Goal: Information Seeking & Learning: Learn about a topic

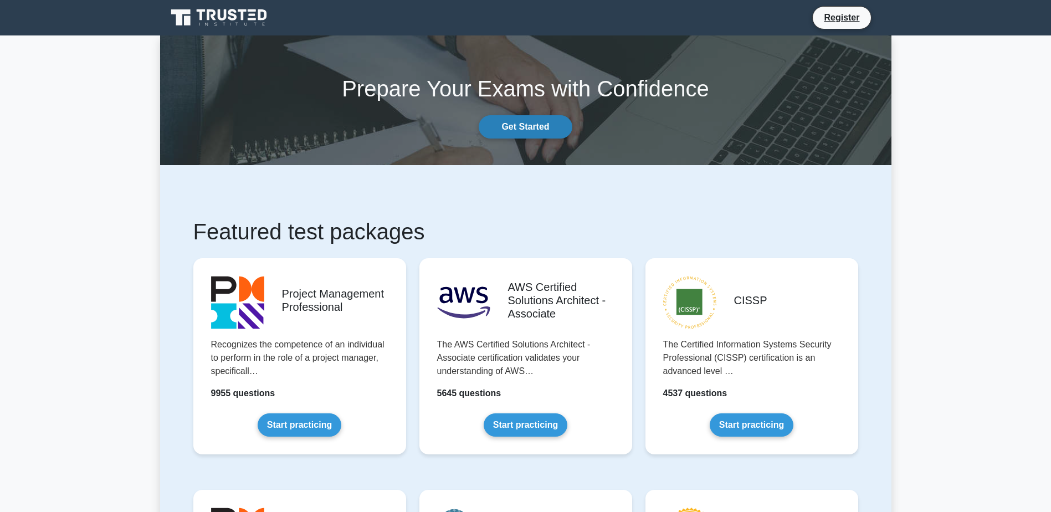
click at [530, 126] on link "Get Started" at bounding box center [524, 126] width 93 height 23
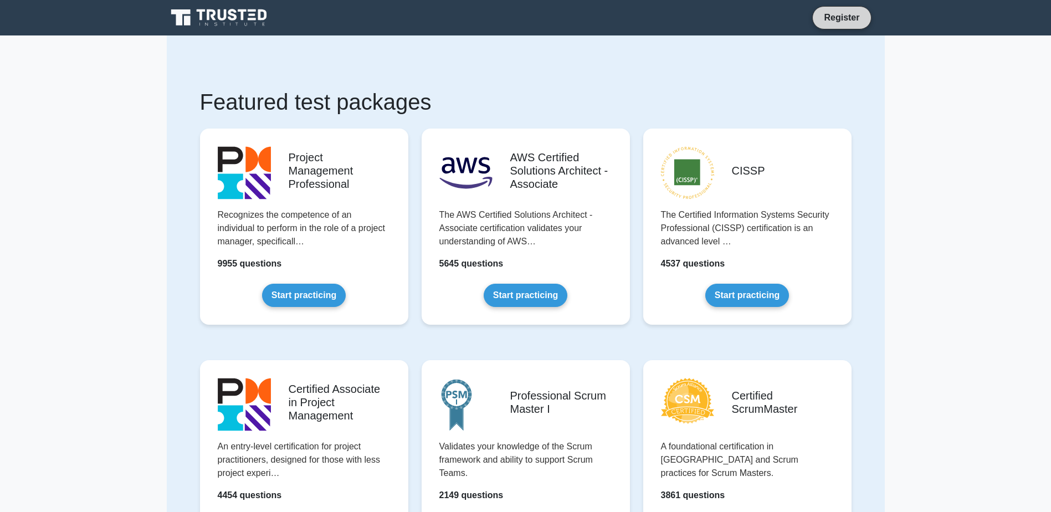
click at [845, 17] on link "Register" at bounding box center [841, 18] width 49 height 14
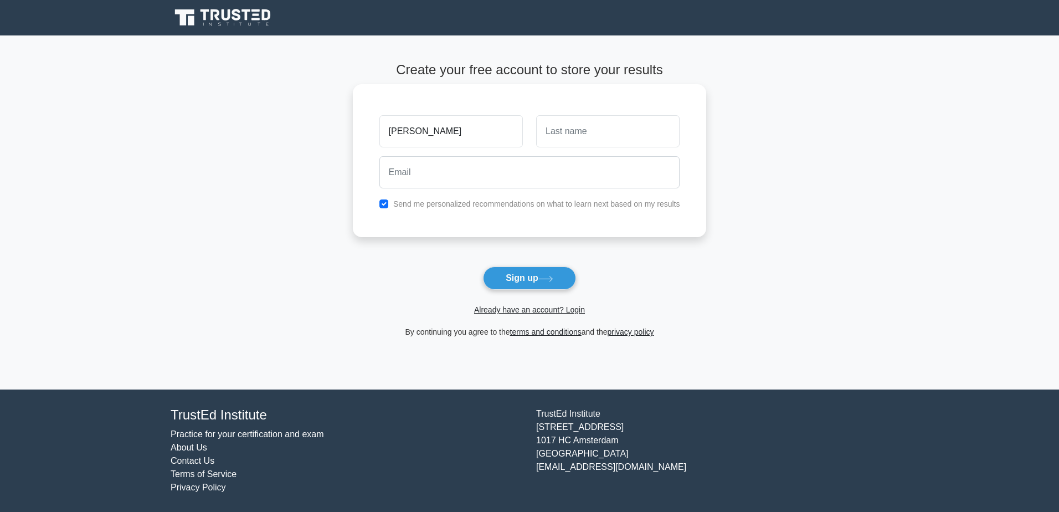
type input "[PERSON_NAME]"
type input "Cletus"
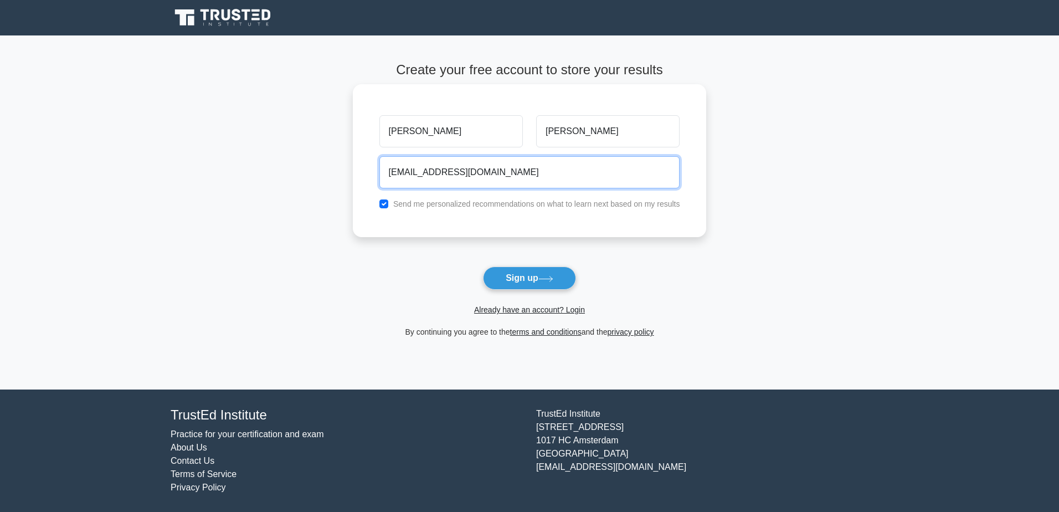
type input "nigelcletus@gmail.com"
click at [515, 204] on label "Send me personalized recommendations on what to learn next based on my results" at bounding box center [536, 203] width 287 height 9
click at [383, 204] on input "checkbox" at bounding box center [383, 203] width 9 height 9
checkbox input "false"
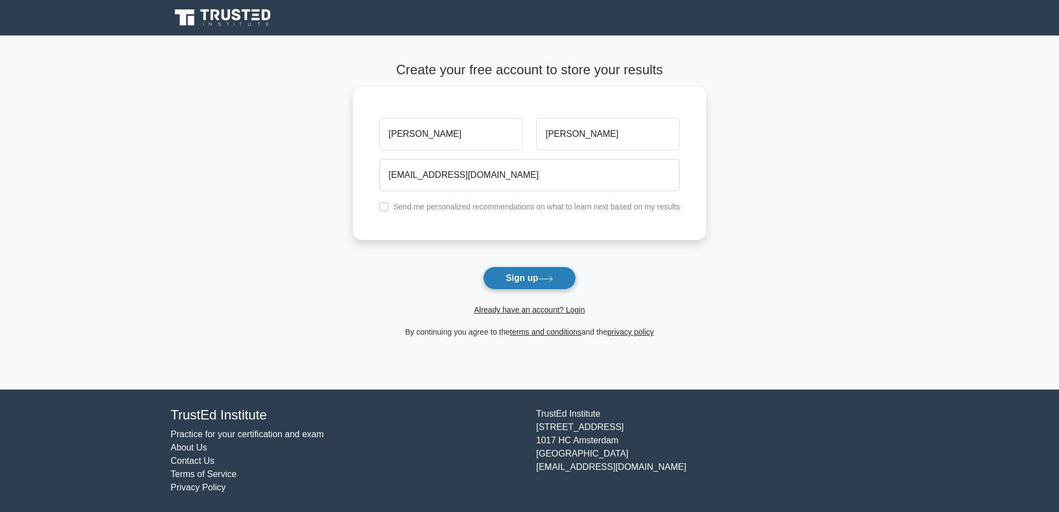
click at [536, 277] on button "Sign up" at bounding box center [529, 277] width 93 height 23
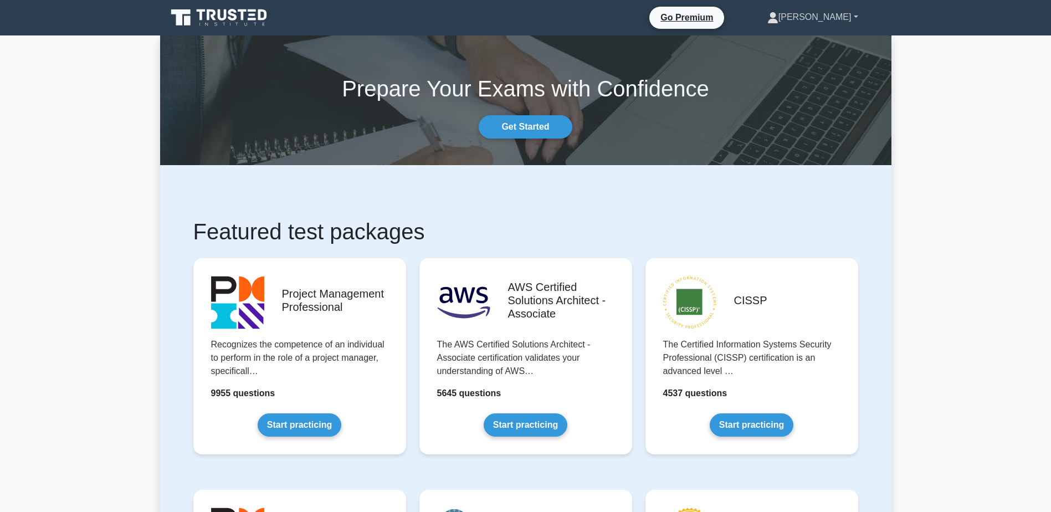
click at [848, 14] on link "Nigel" at bounding box center [812, 17] width 144 height 22
click at [714, 16] on link "Go Premium" at bounding box center [686, 18] width 66 height 14
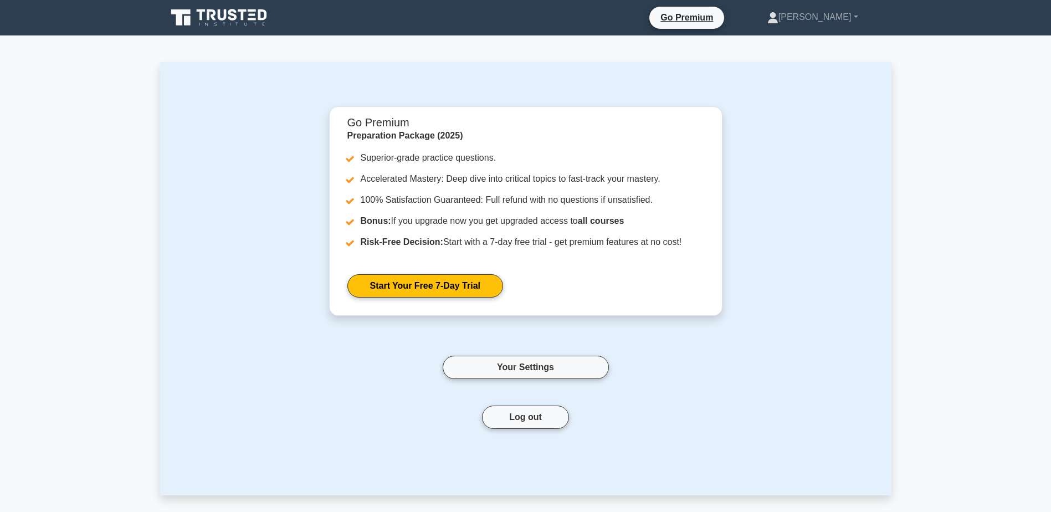
click at [218, 14] on icon at bounding box center [222, 14] width 9 height 11
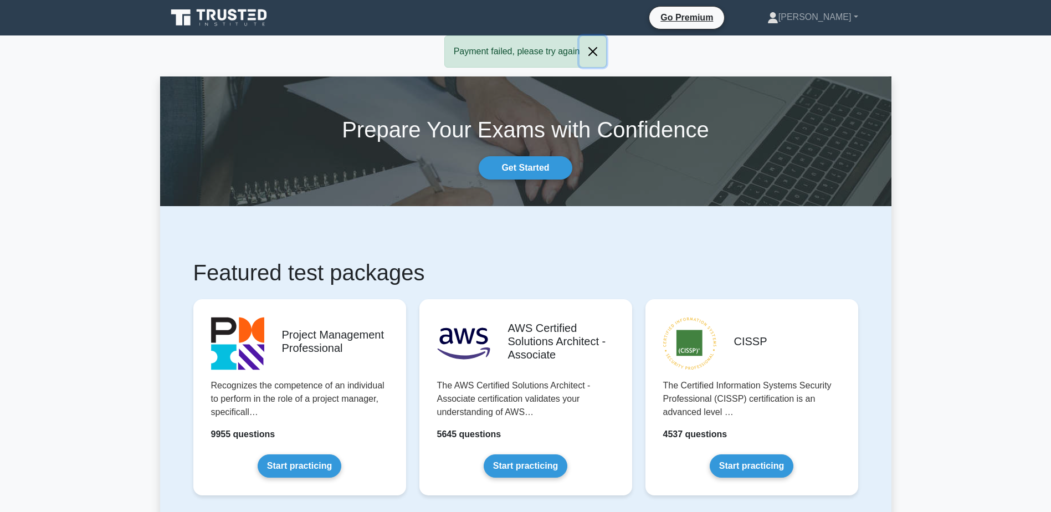
click at [592, 52] on button "Close" at bounding box center [592, 51] width 27 height 31
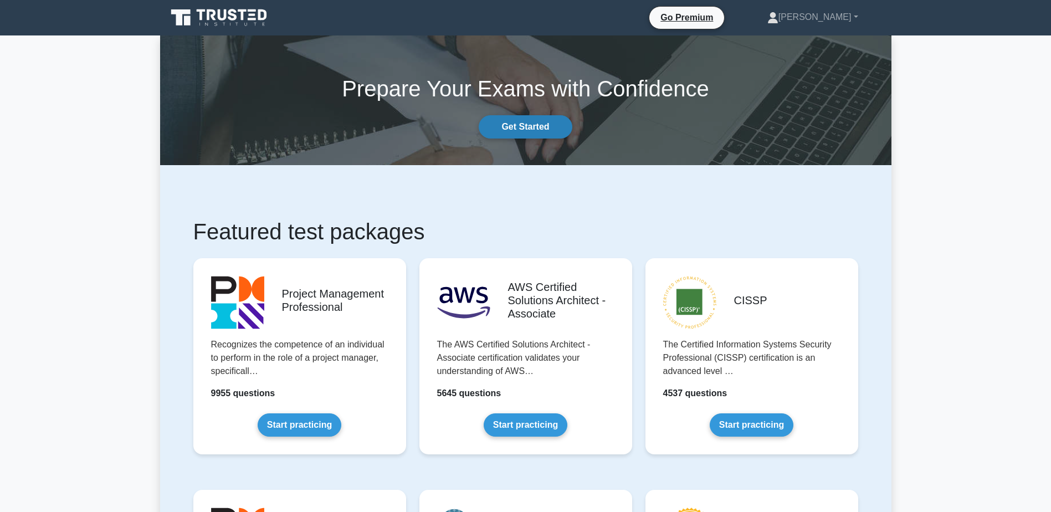
click at [544, 121] on link "Get Started" at bounding box center [524, 126] width 93 height 23
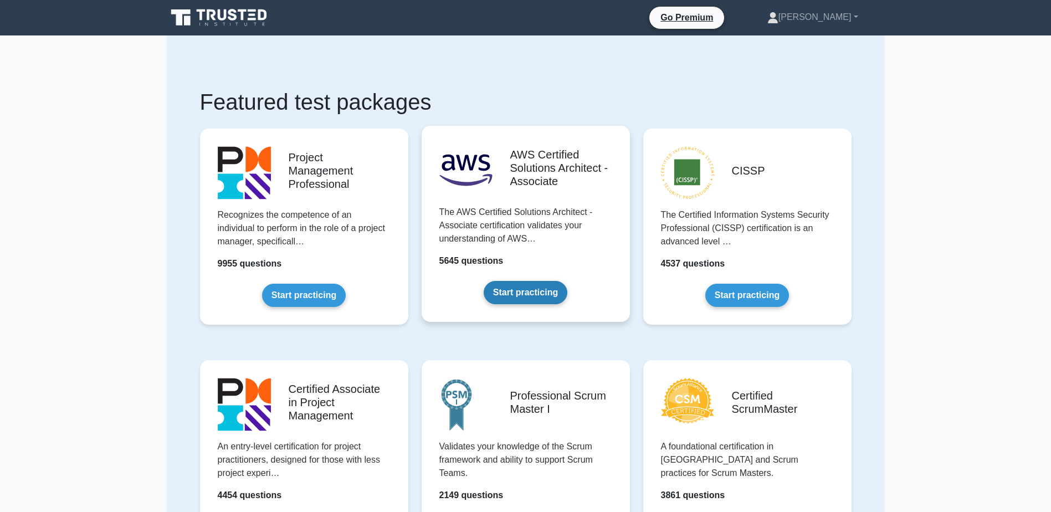
click at [530, 281] on link "Start practicing" at bounding box center [525, 292] width 84 height 23
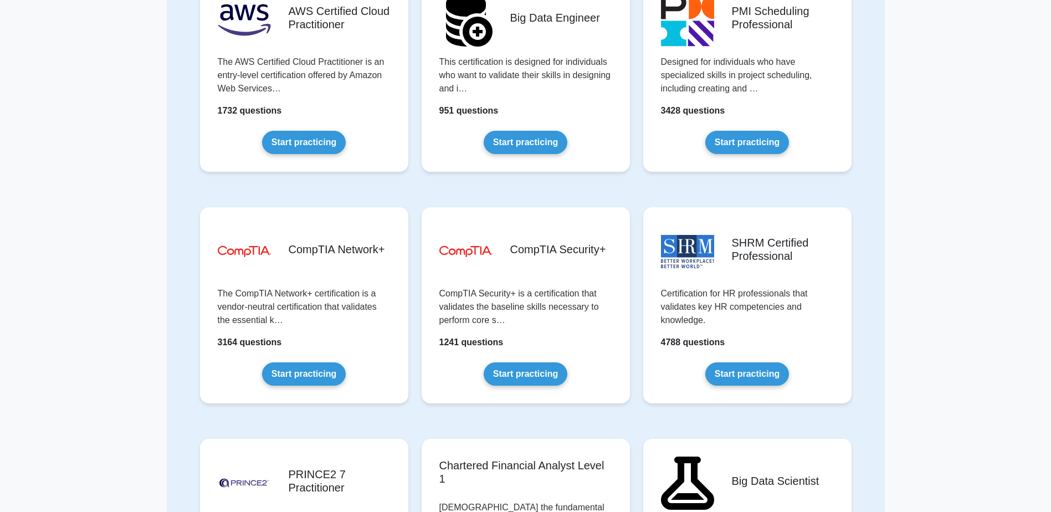
scroll to position [1606, 0]
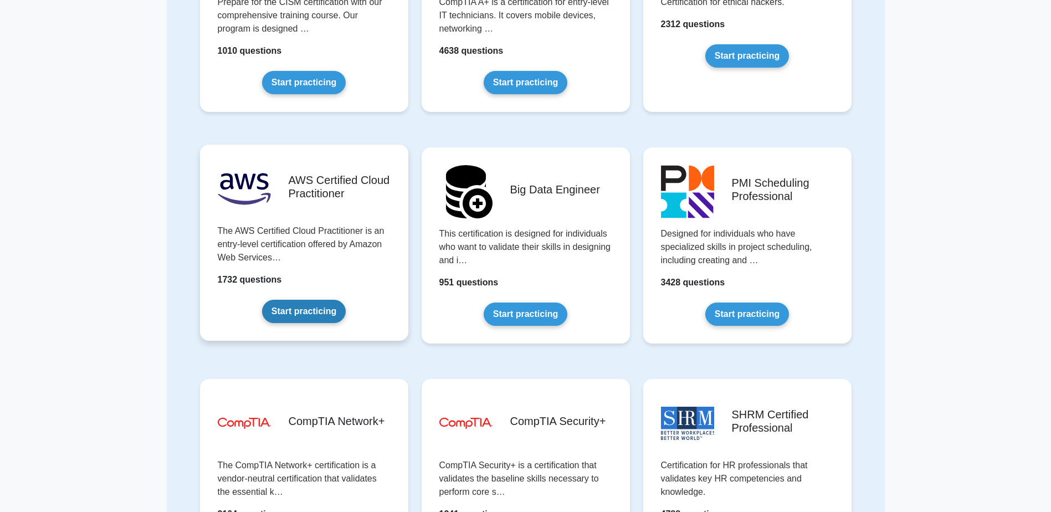
click at [307, 307] on link "Start practicing" at bounding box center [304, 311] width 84 height 23
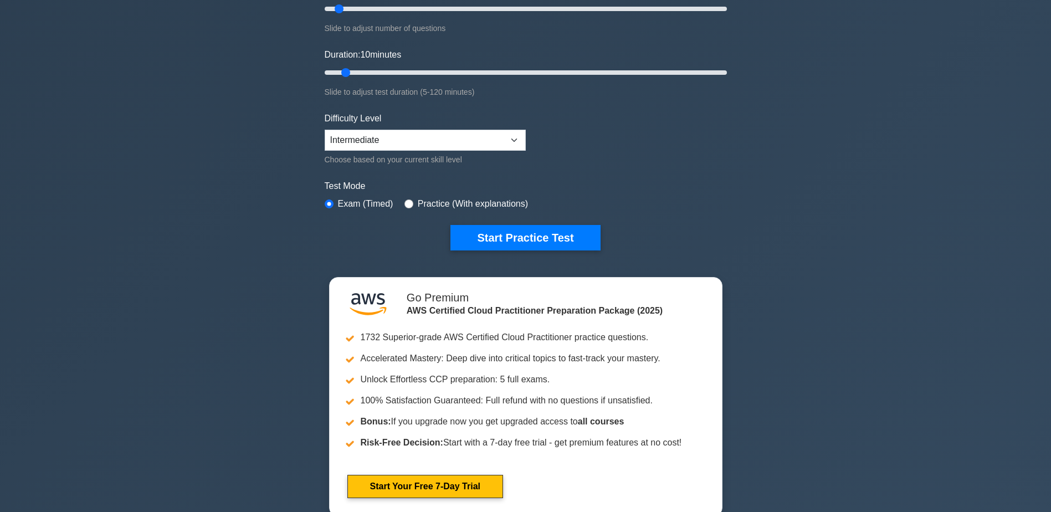
scroll to position [166, 0]
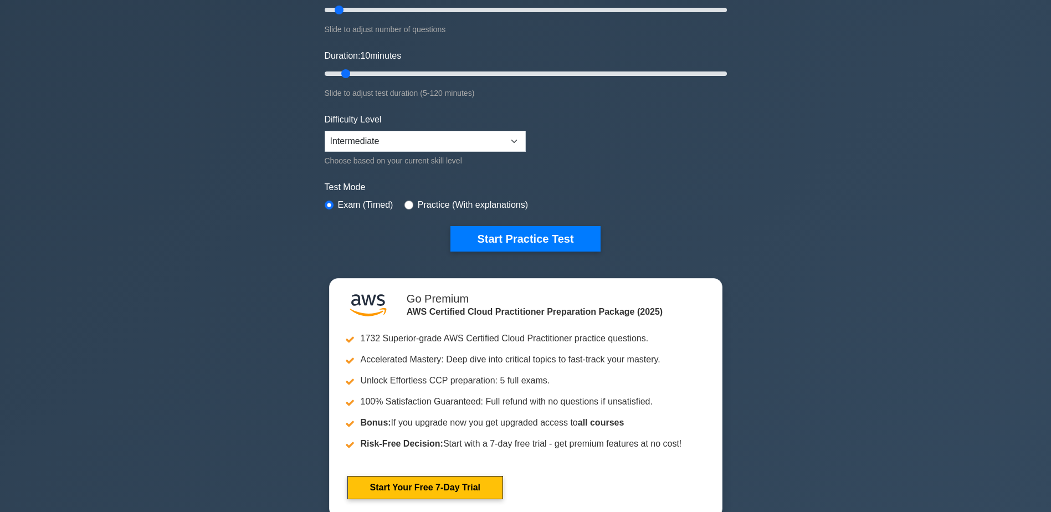
click at [421, 204] on label "Practice (With explanations)" at bounding box center [473, 204] width 110 height 13
click at [408, 203] on input "radio" at bounding box center [408, 204] width 9 height 9
radio input "true"
click at [508, 137] on select "Beginner Intermediate Expert" at bounding box center [425, 141] width 201 height 21
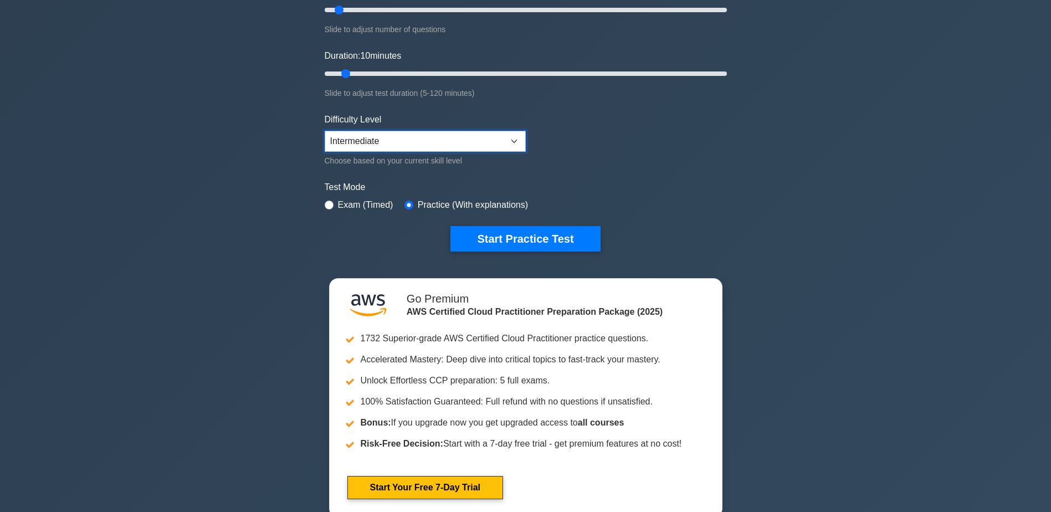
click at [513, 141] on select "Beginner Intermediate Expert" at bounding box center [425, 141] width 201 height 21
select select "beginner"
click at [325, 131] on select "Beginner Intermediate Expert" at bounding box center [425, 141] width 201 height 21
click at [610, 156] on form "Topics Technologies and concepts Analytics Application Integration Business App…" at bounding box center [526, 80] width 402 height 342
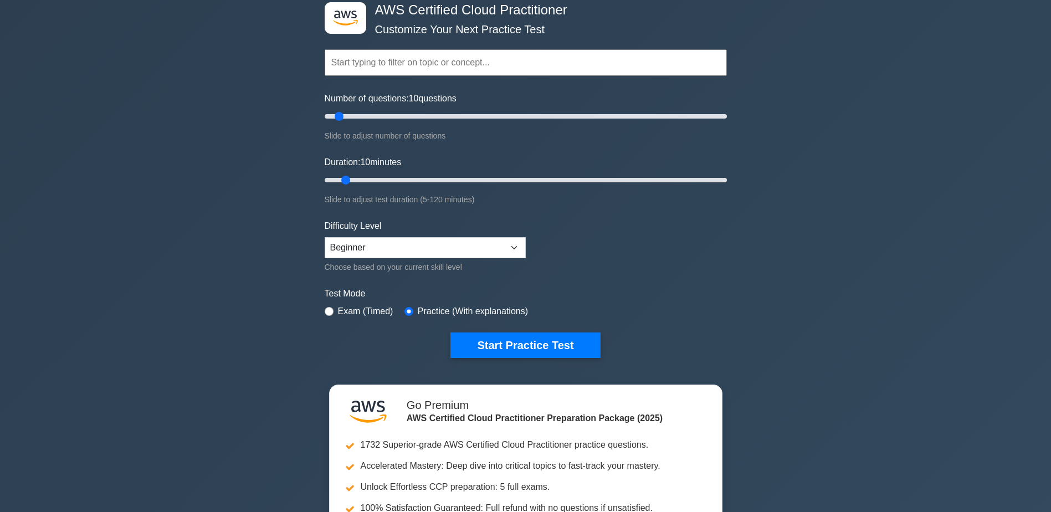
scroll to position [55, 0]
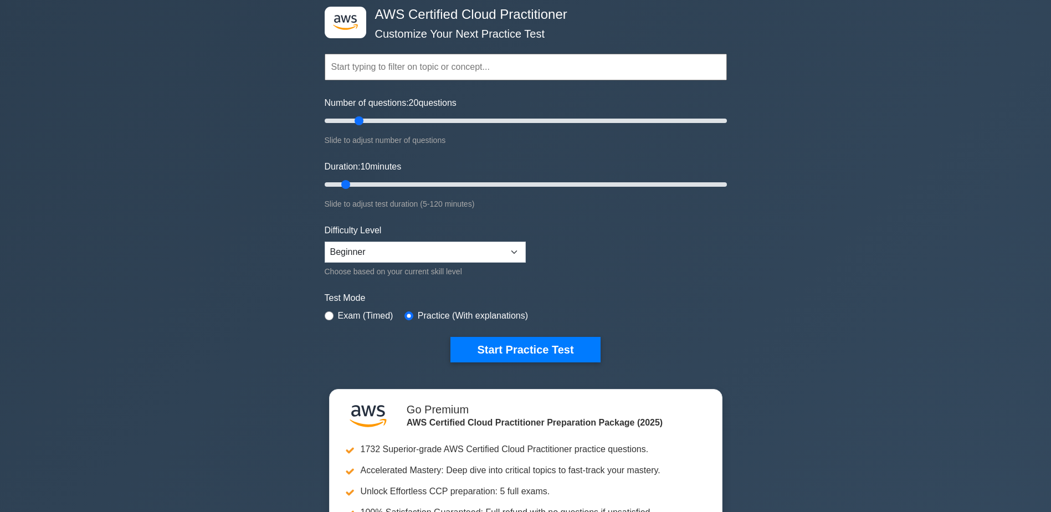
drag, startPoint x: 339, startPoint y: 121, endPoint x: 364, endPoint y: 122, distance: 24.4
type input "20"
click at [364, 122] on input "Number of questions: 20 questions" at bounding box center [526, 120] width 402 height 13
click at [533, 341] on button "Start Practice Test" at bounding box center [525, 349] width 150 height 25
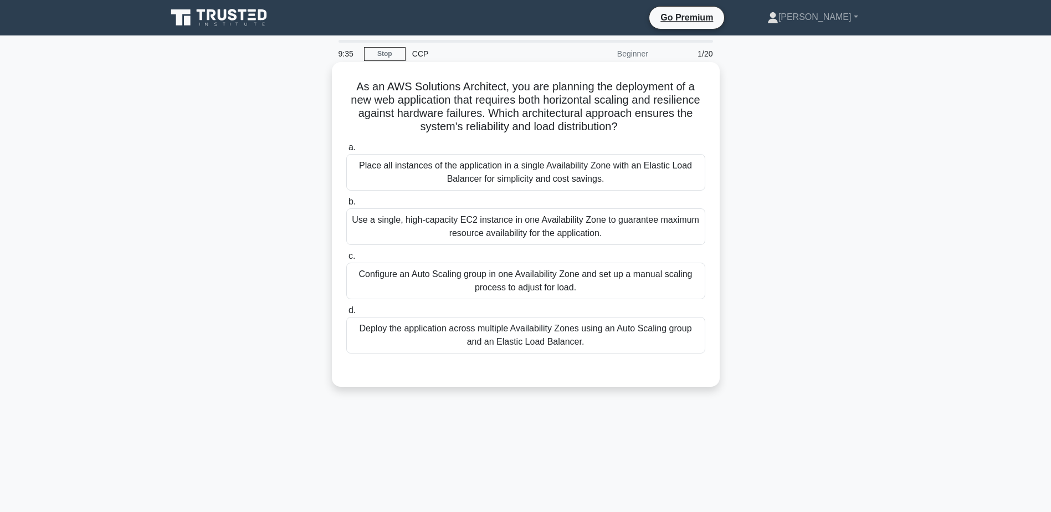
click at [527, 331] on div "Deploy the application across multiple Availability Zones using an Auto Scaling…" at bounding box center [525, 335] width 359 height 37
click at [346, 314] on input "d. Deploy the application across multiple Availability Zones using an Auto Scal…" at bounding box center [346, 310] width 0 height 7
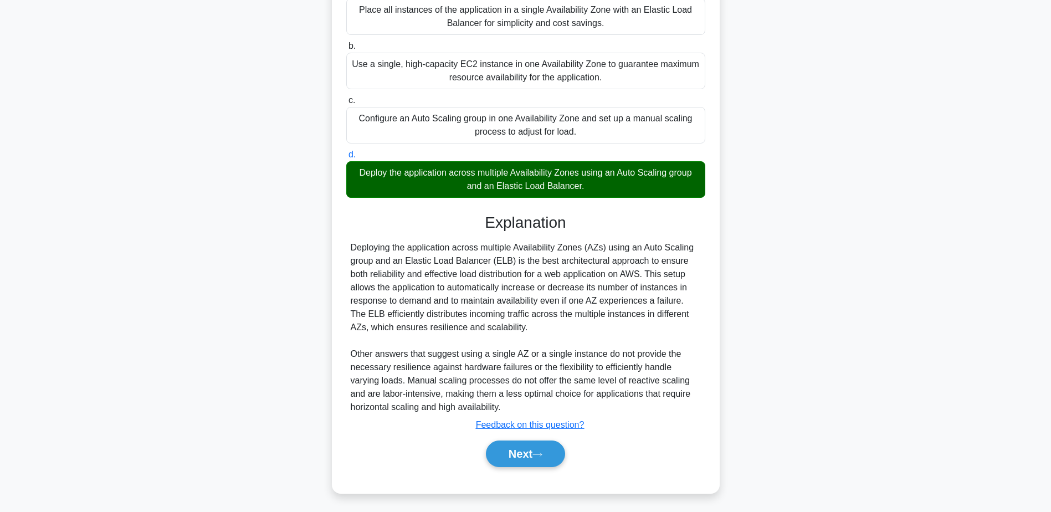
scroll to position [158, 0]
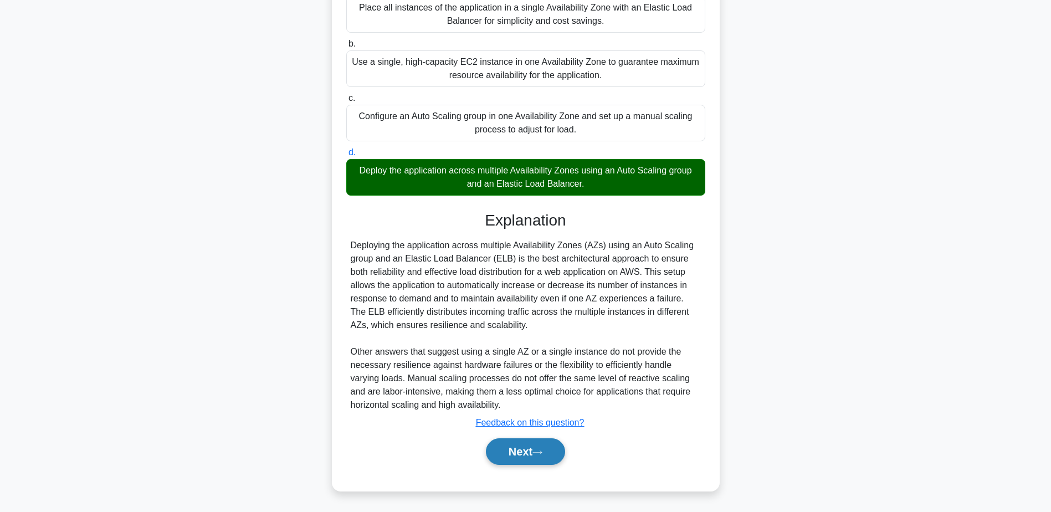
click at [542, 452] on icon at bounding box center [537, 452] width 10 height 6
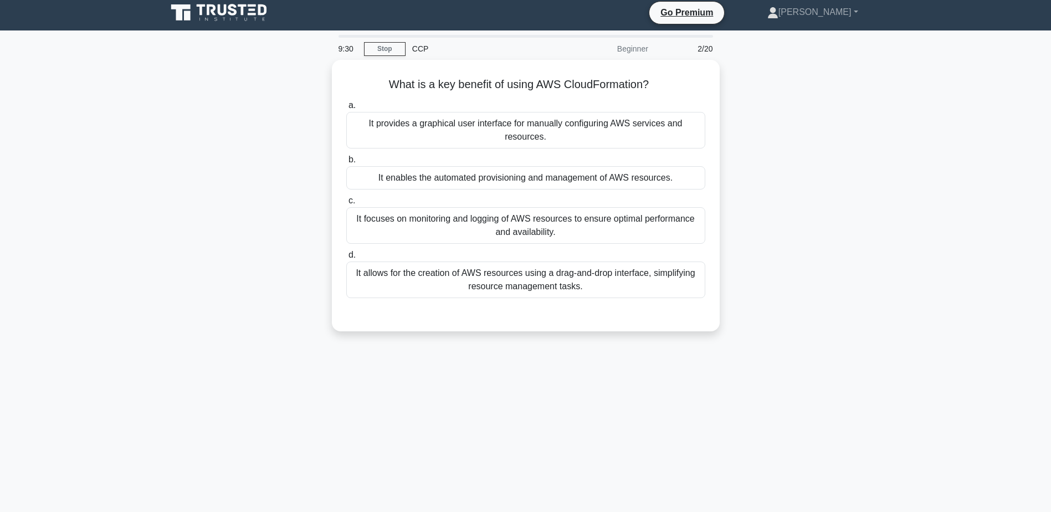
scroll to position [0, 0]
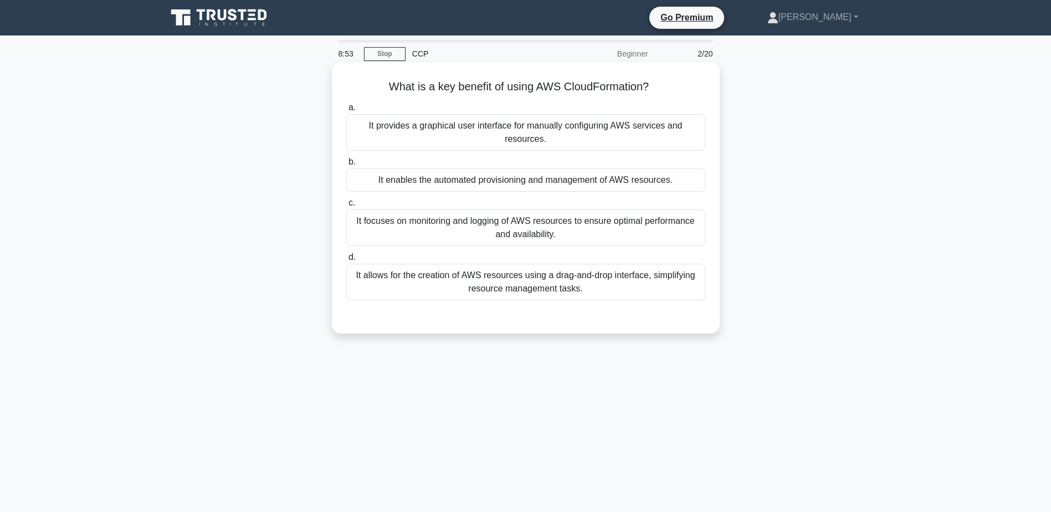
click at [550, 289] on div "It allows for the creation of AWS resources using a drag-and-drop interface, si…" at bounding box center [525, 282] width 359 height 37
click at [346, 261] on input "d. It allows for the creation of AWS resources using a drag-and-drop interface,…" at bounding box center [346, 257] width 0 height 7
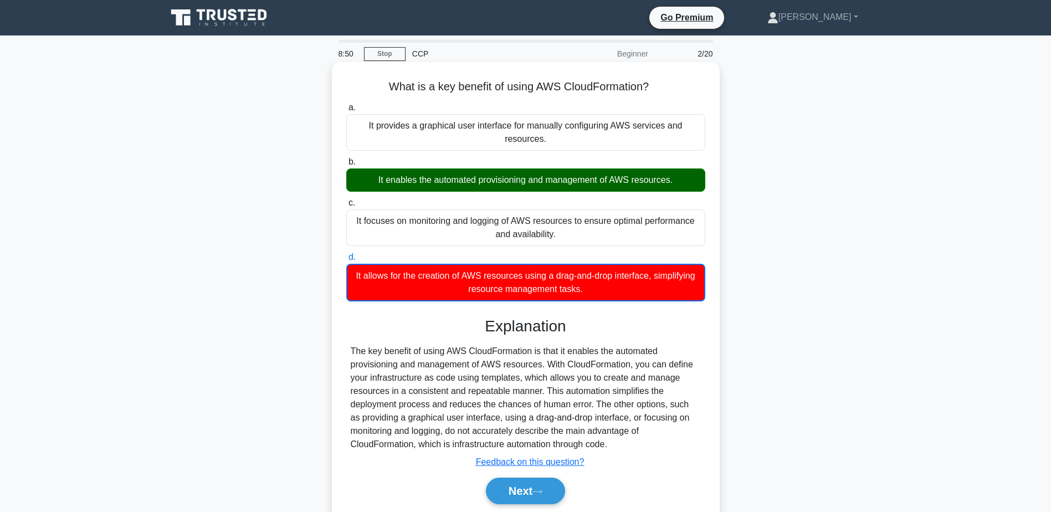
scroll to position [86, 0]
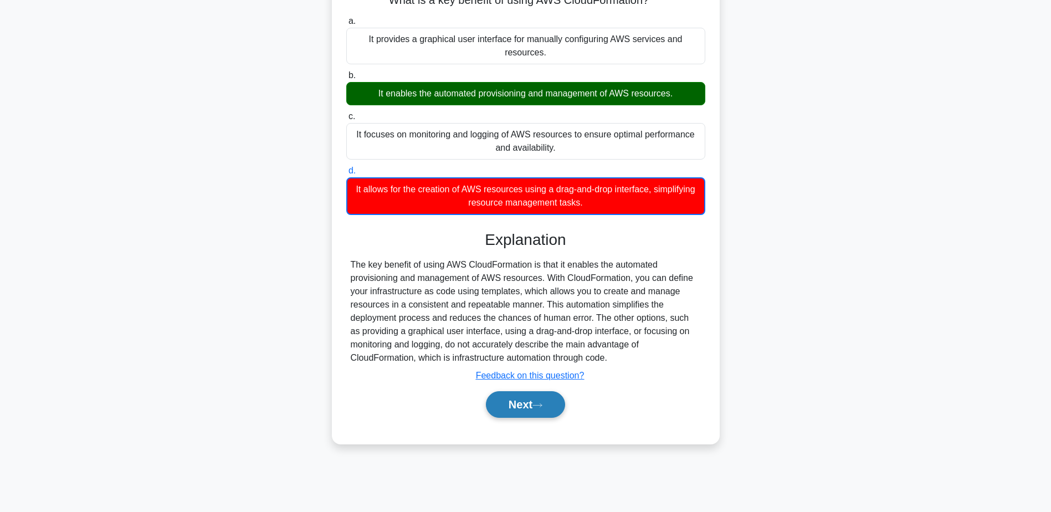
click at [554, 409] on button "Next" at bounding box center [525, 404] width 79 height 27
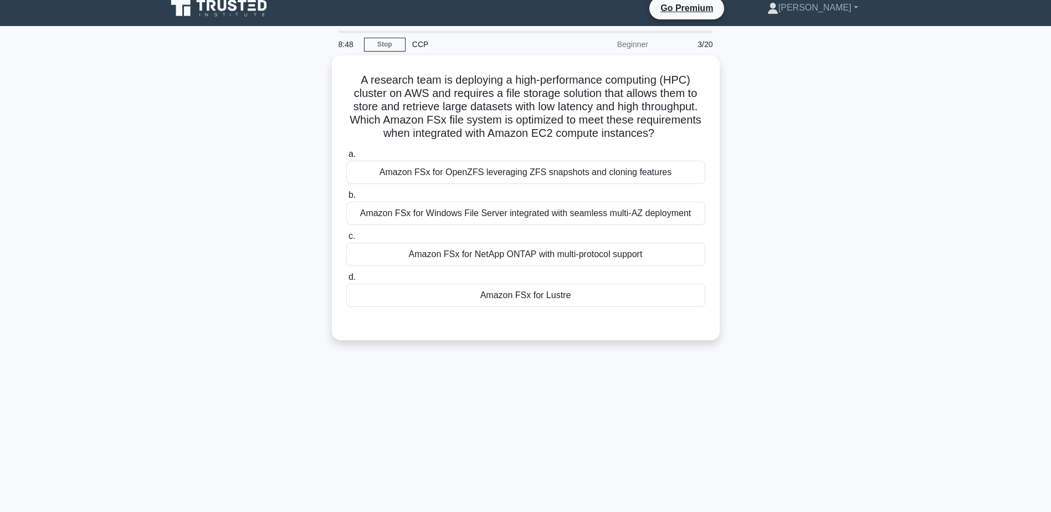
scroll to position [0, 0]
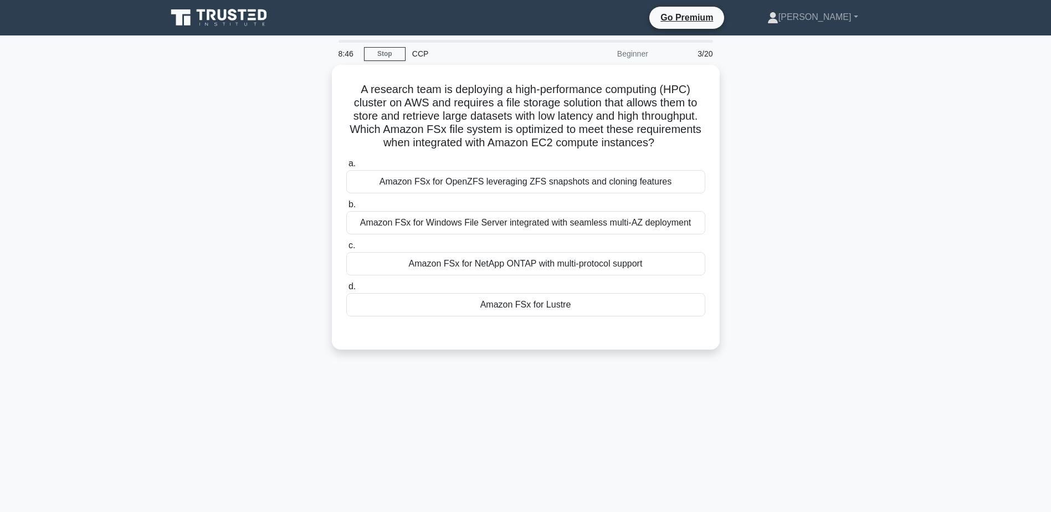
click at [264, 22] on icon at bounding box center [220, 17] width 106 height 21
